Goal: Check status: Check status

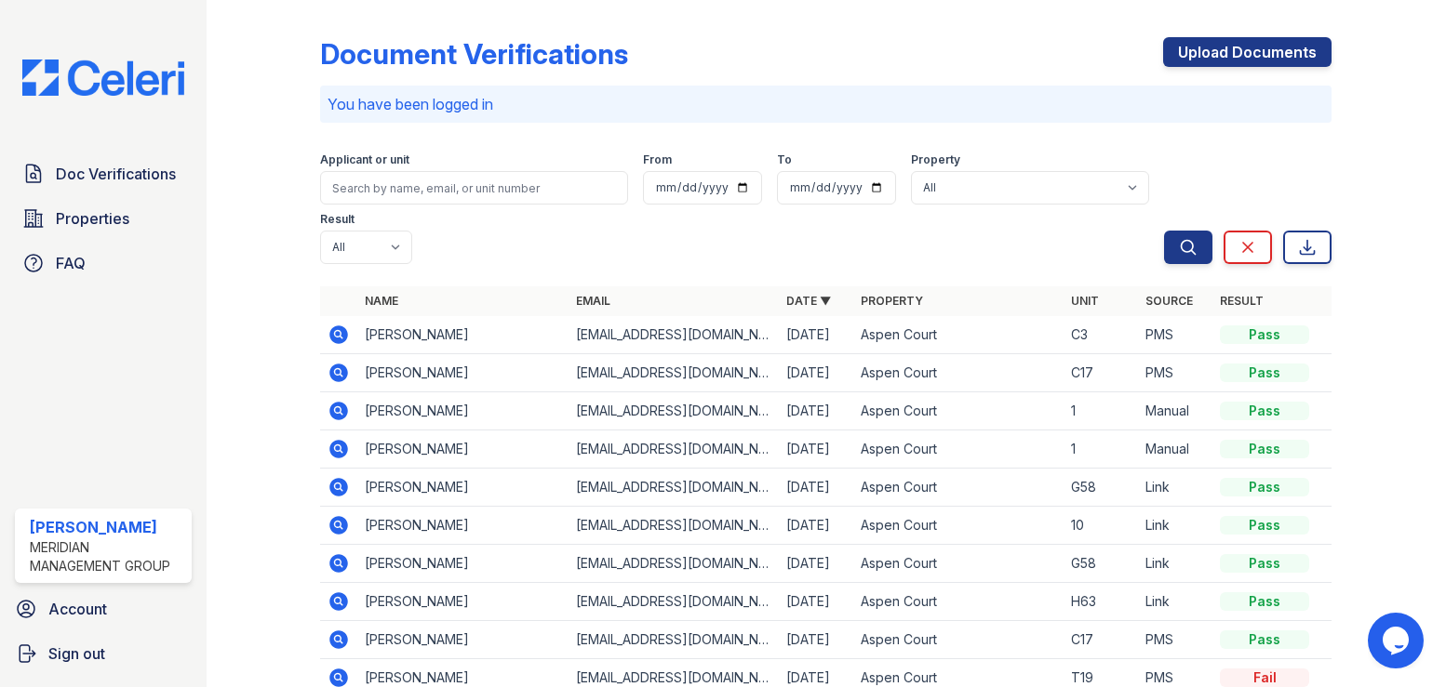
click at [339, 400] on icon at bounding box center [338, 411] width 22 height 22
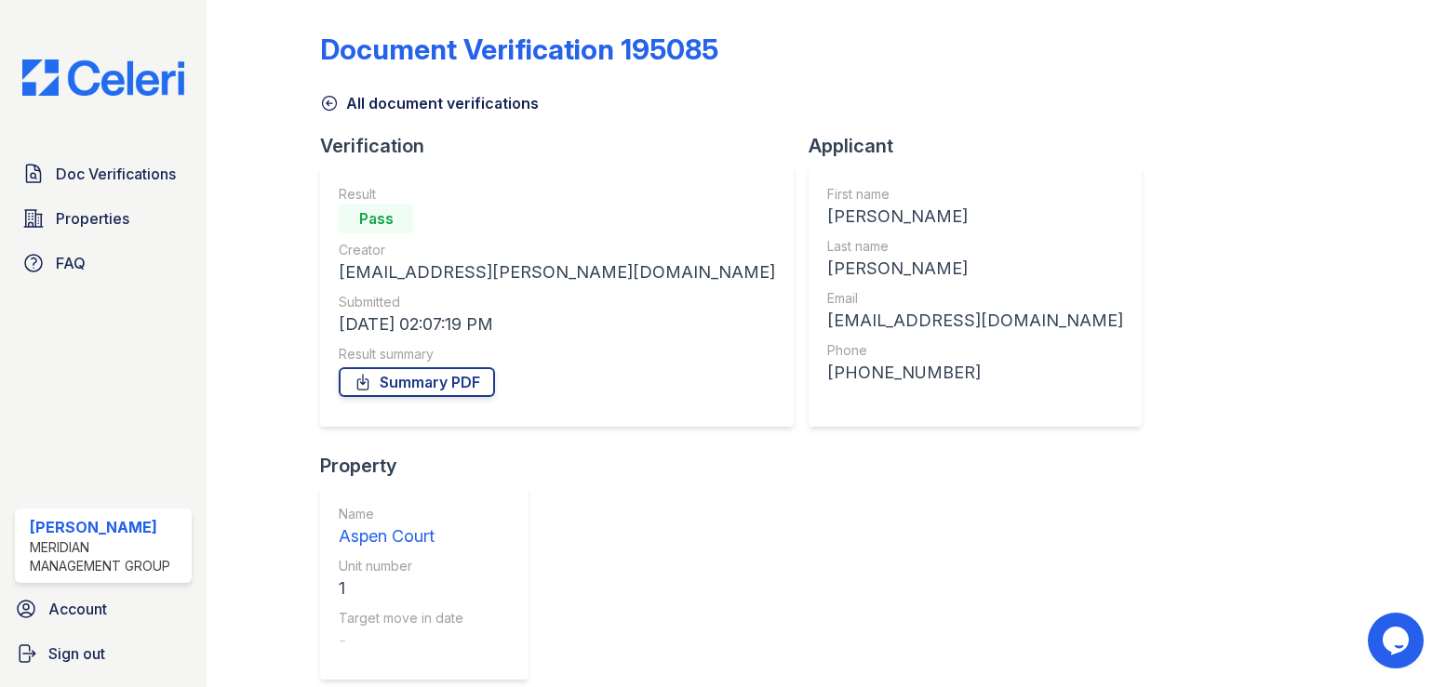
scroll to position [6, 0]
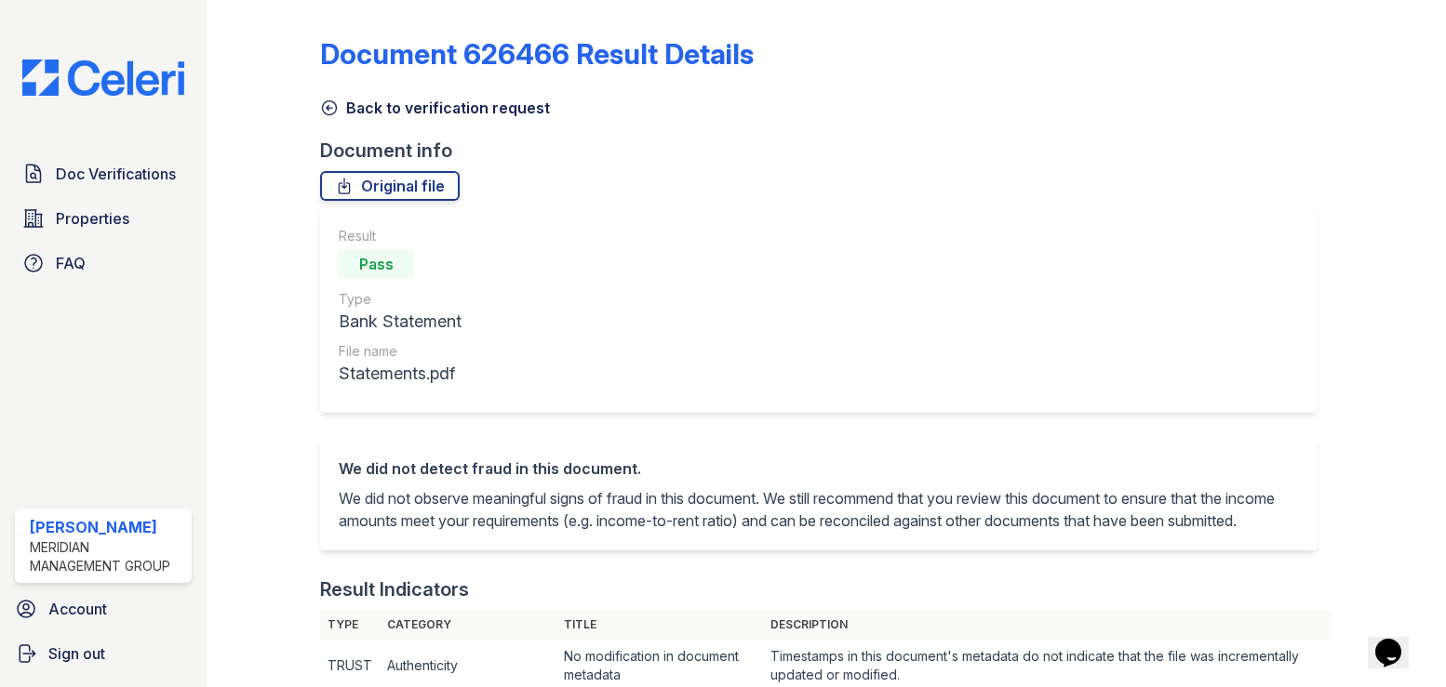
click at [330, 108] on icon at bounding box center [329, 108] width 19 height 19
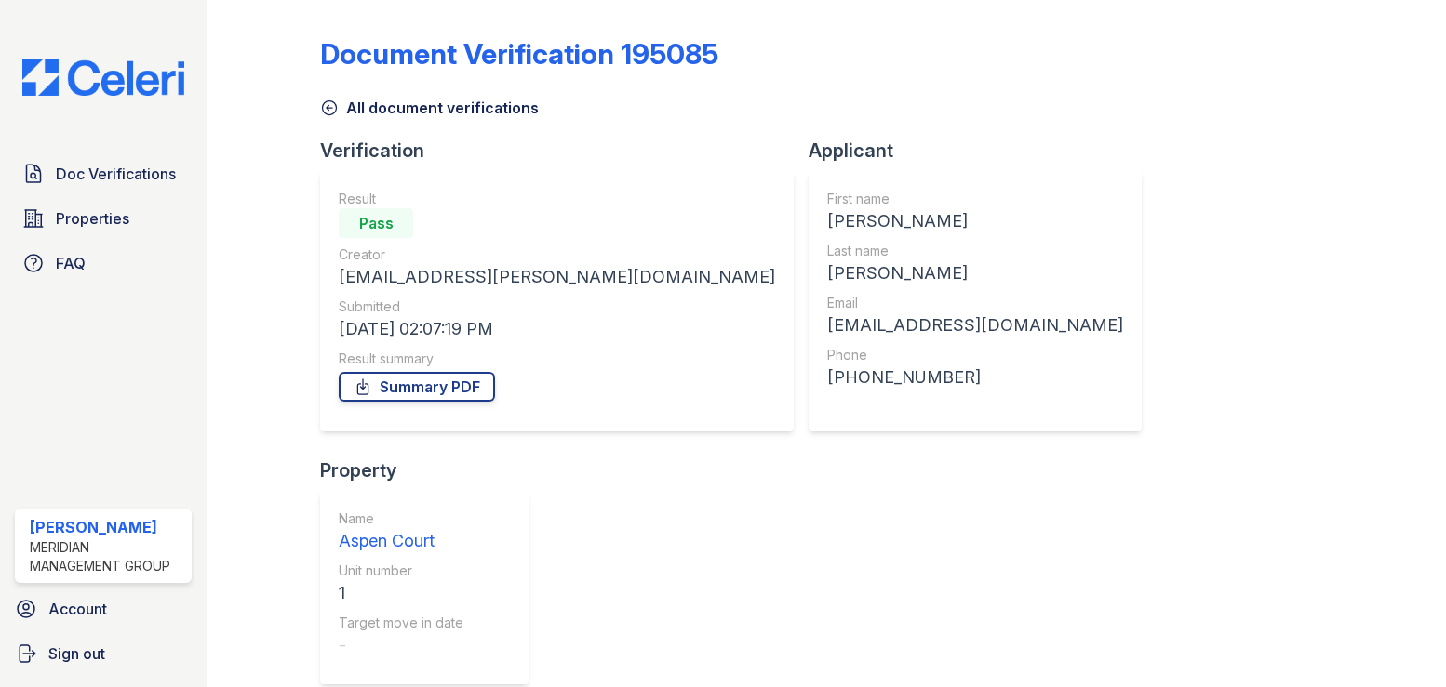
scroll to position [6, 0]
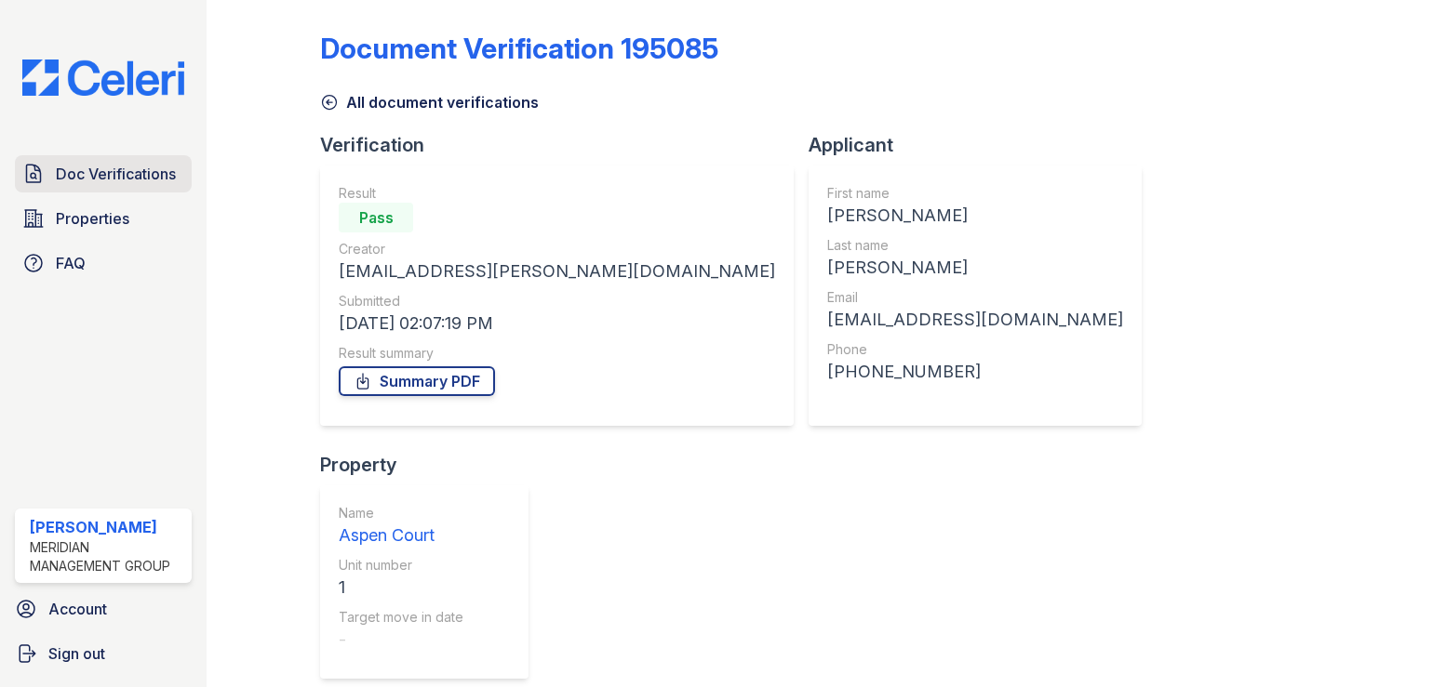
click at [122, 178] on span "Doc Verifications" at bounding box center [116, 174] width 120 height 22
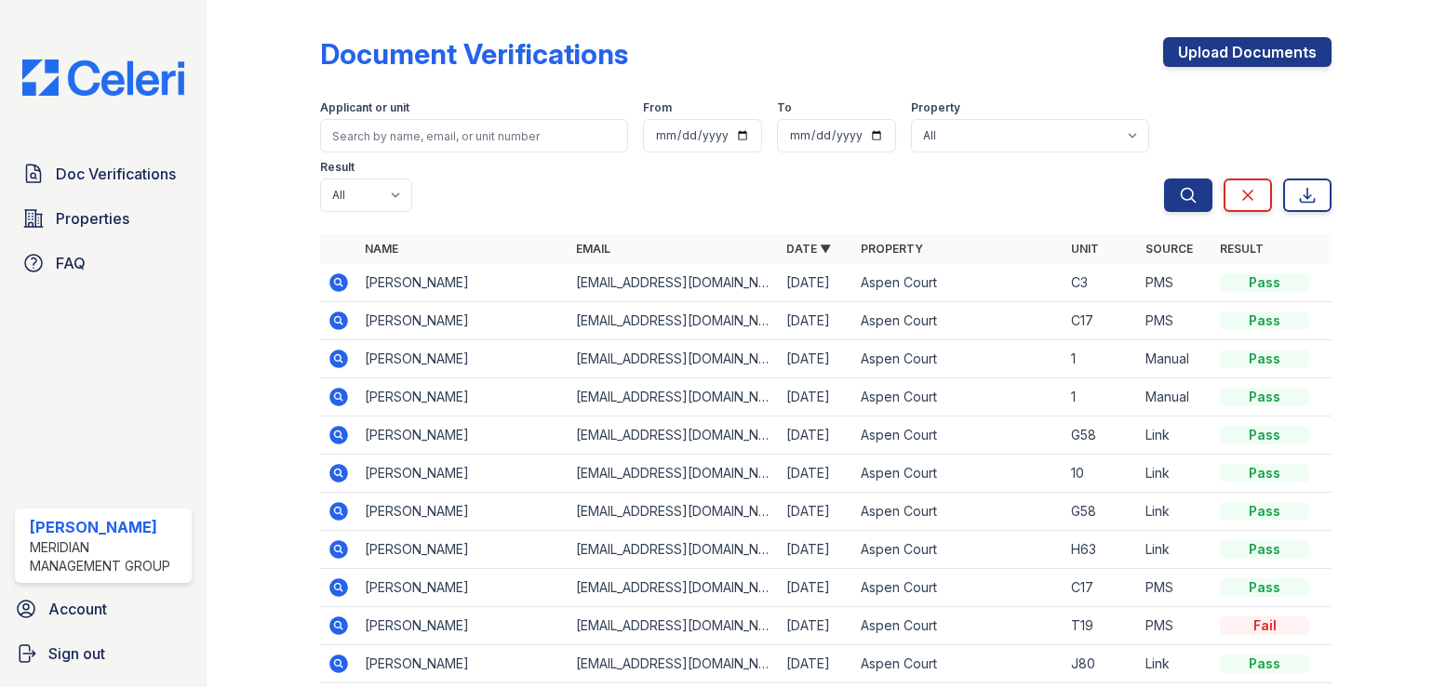
click at [340, 424] on icon at bounding box center [338, 435] width 22 height 22
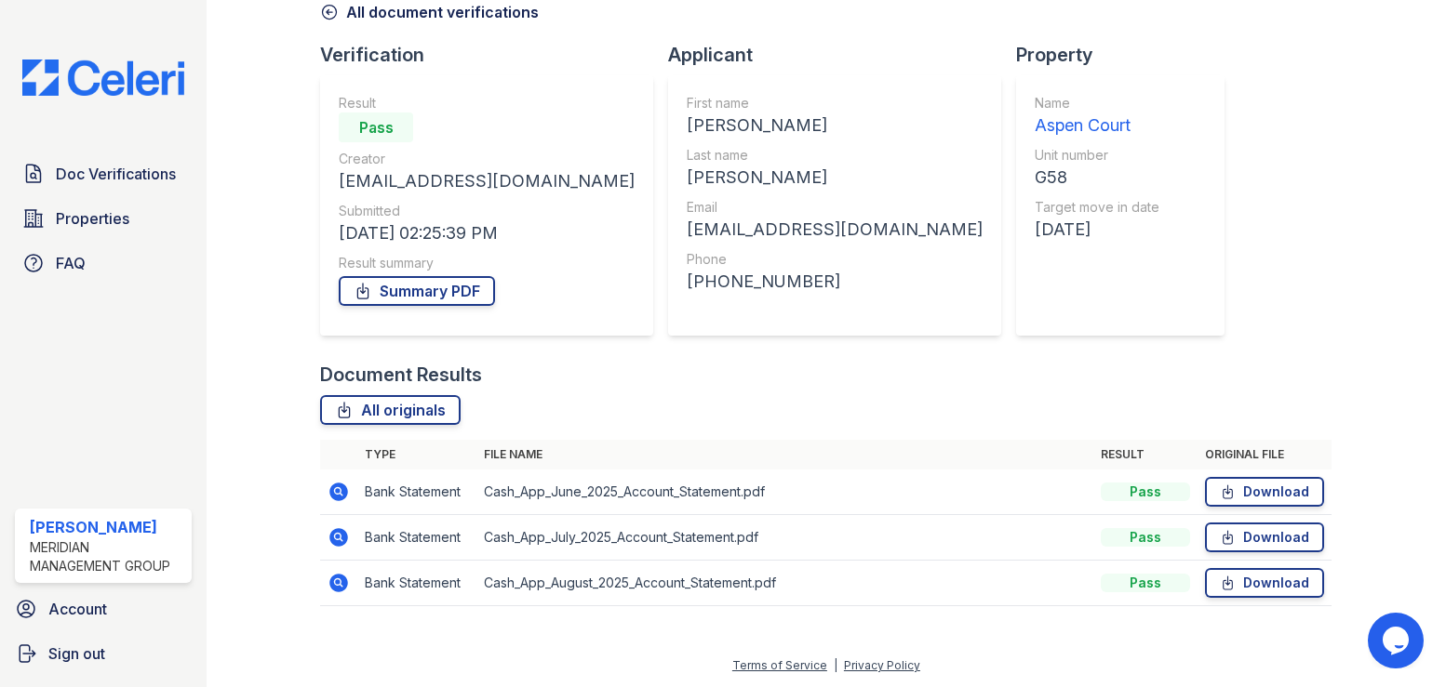
scroll to position [97, 0]
click at [336, 491] on icon at bounding box center [338, 489] width 5 height 5
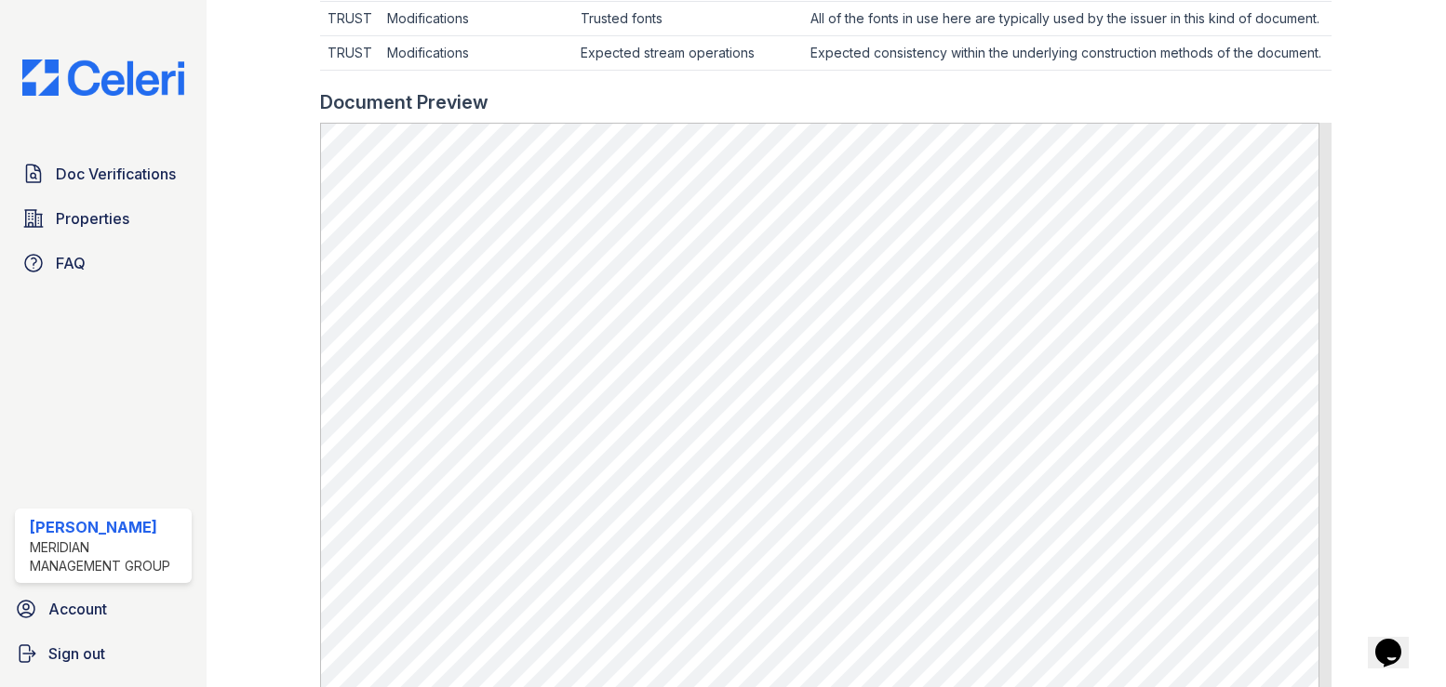
scroll to position [930, 0]
